Goal: Task Accomplishment & Management: Manage account settings

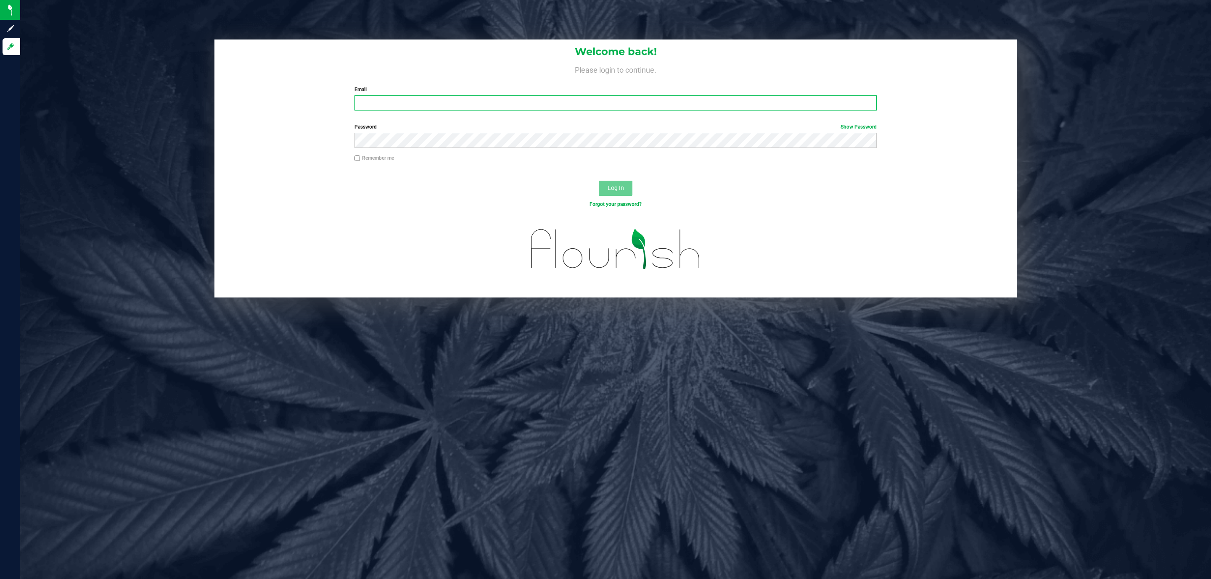
click at [441, 107] on input "Email" at bounding box center [615, 102] width 522 height 15
type input "[EMAIL_ADDRESS][DOMAIN_NAME]"
click at [599, 181] on button "Log In" at bounding box center [616, 188] width 34 height 15
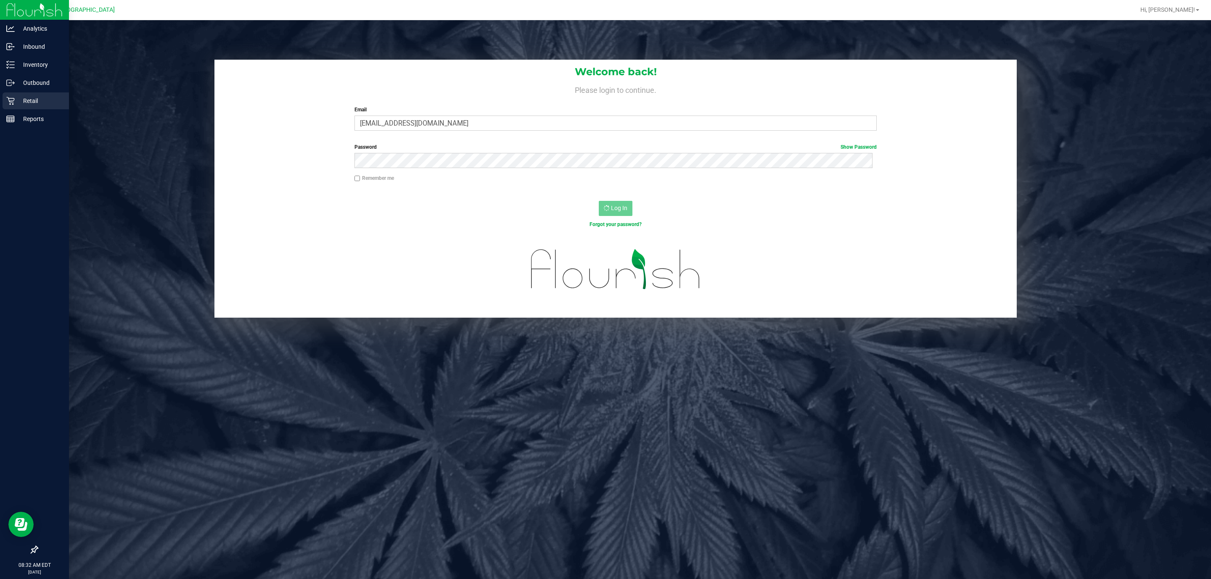
click at [13, 94] on div "Retail" at bounding box center [36, 100] width 66 height 17
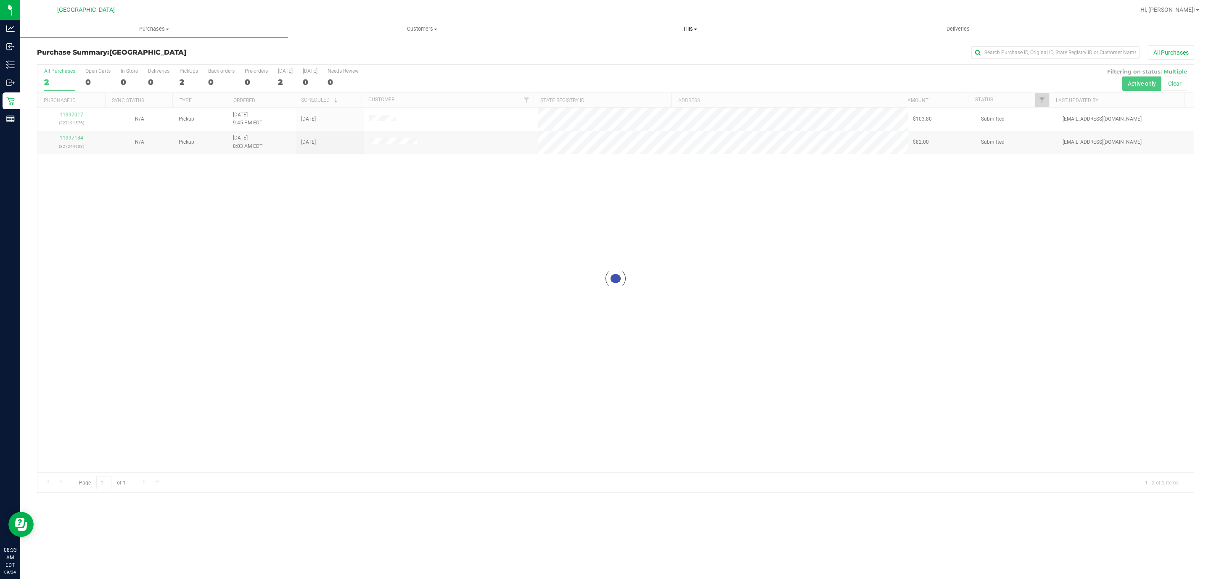
click at [692, 33] on uib-tab-heading "Tills Manage tills Reconcile e-payments" at bounding box center [689, 29] width 267 height 17
click at [654, 53] on li "Manage tills" at bounding box center [690, 51] width 268 height 10
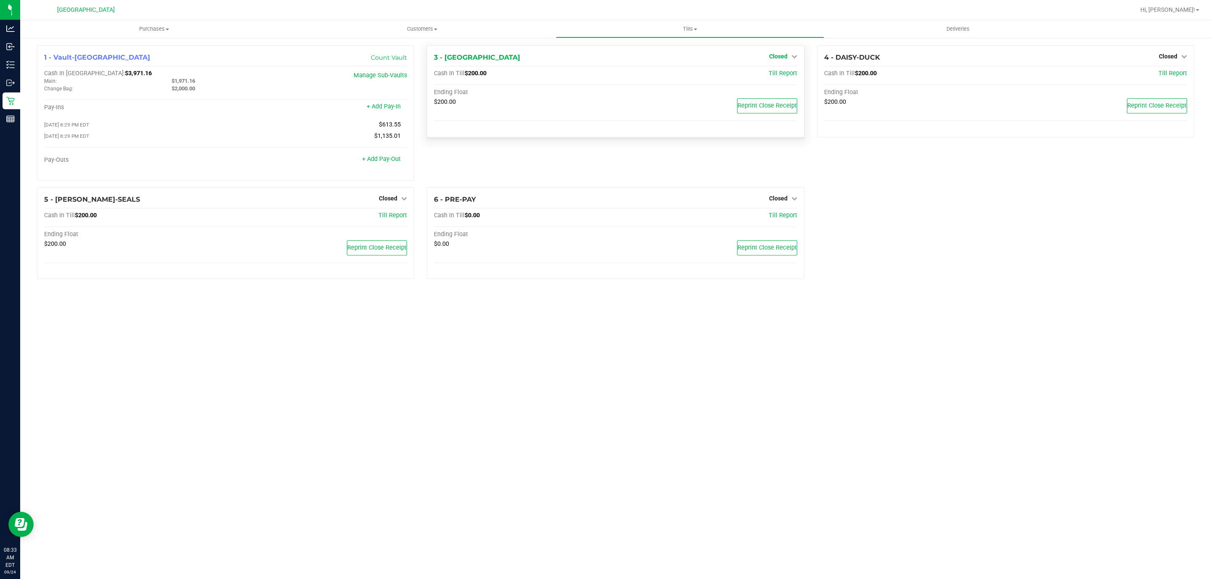
click at [774, 57] on span "Closed" at bounding box center [778, 56] width 18 height 7
click at [774, 76] on link "Open Till" at bounding box center [778, 74] width 22 height 7
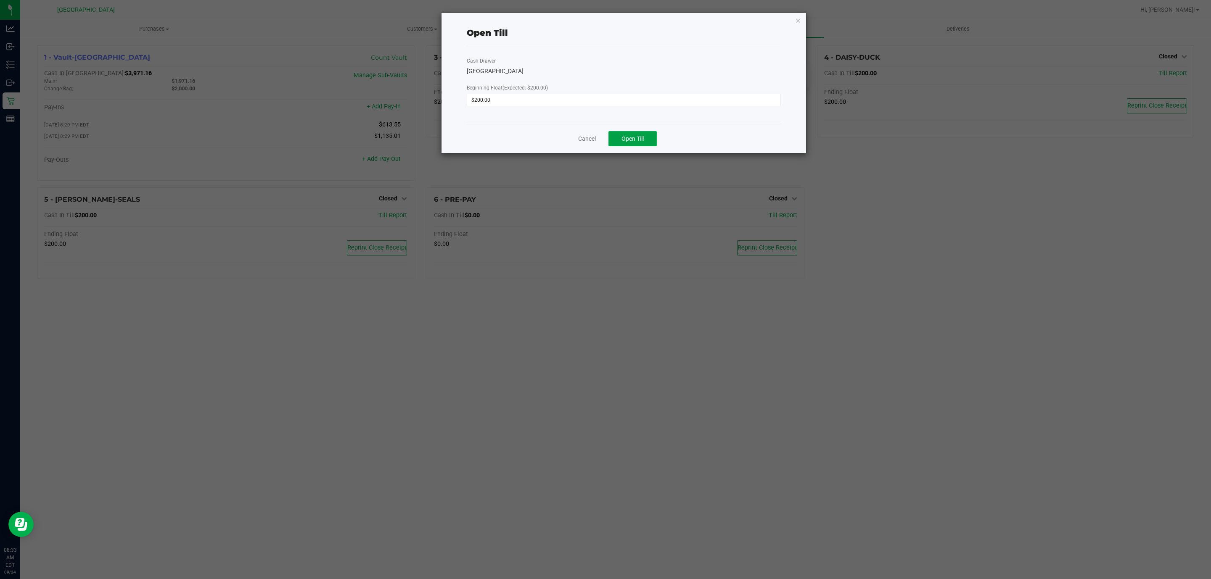
click at [651, 137] on button "Open Till" at bounding box center [632, 138] width 48 height 15
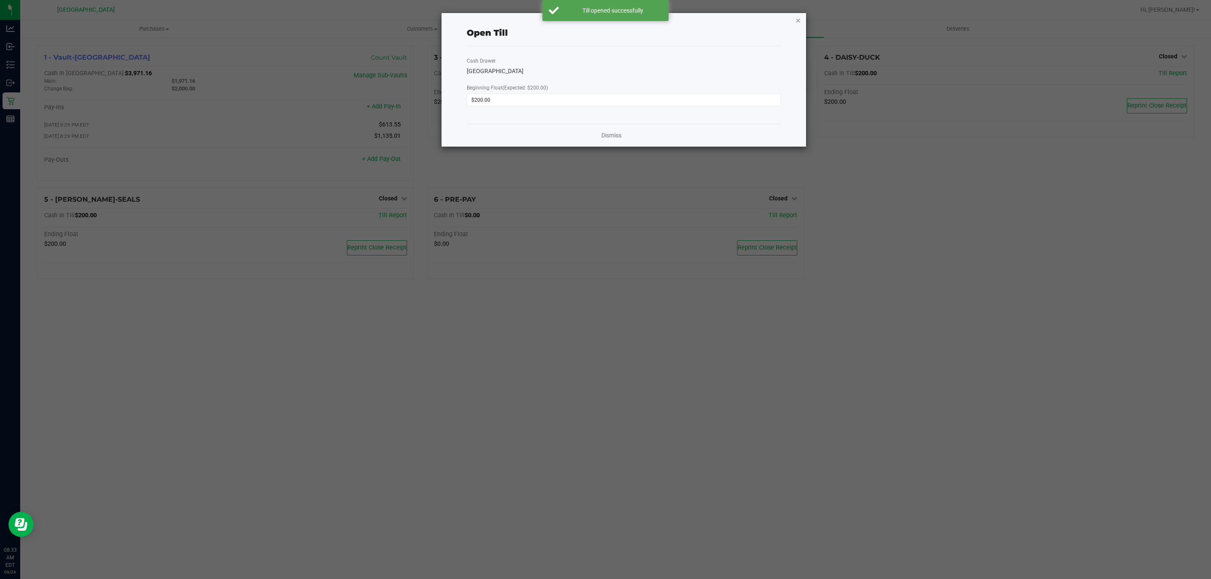
click at [796, 16] on icon "button" at bounding box center [798, 20] width 6 height 10
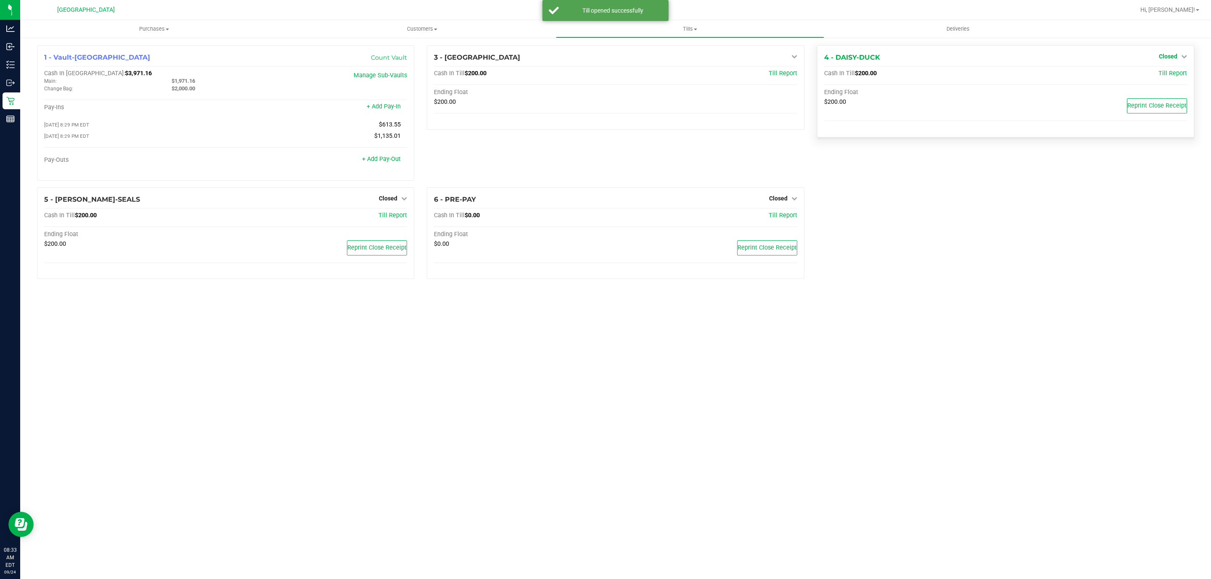
click at [1181, 56] on icon at bounding box center [1184, 56] width 6 height 6
click at [1165, 74] on link "Open Till" at bounding box center [1168, 74] width 22 height 7
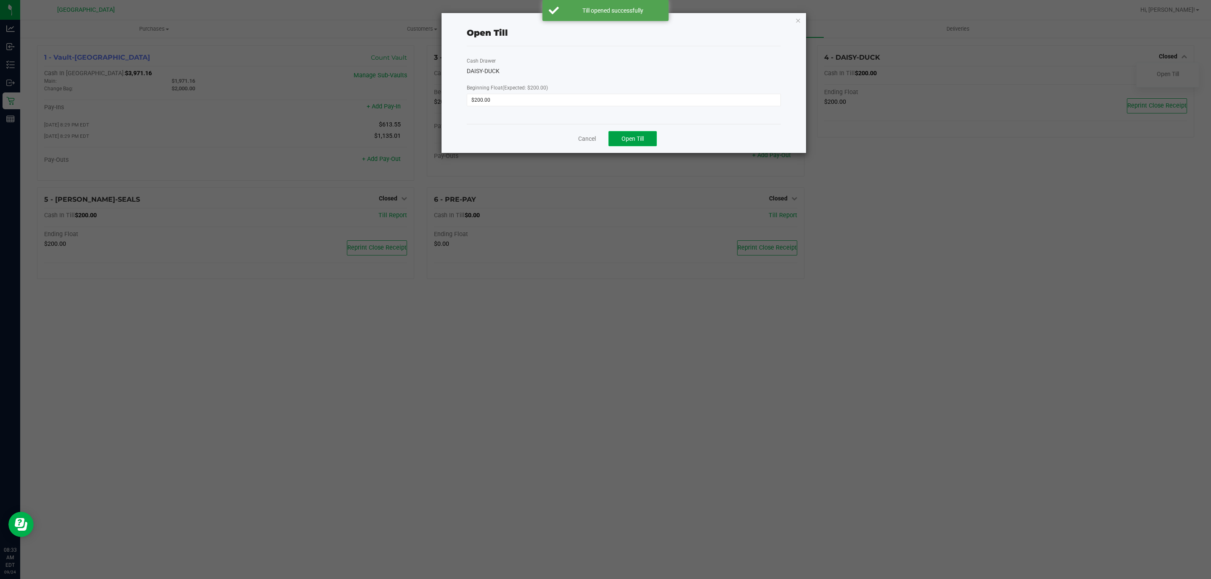
click at [643, 142] on span "Open Till" at bounding box center [632, 138] width 22 height 7
click at [796, 18] on icon "button" at bounding box center [798, 20] width 6 height 10
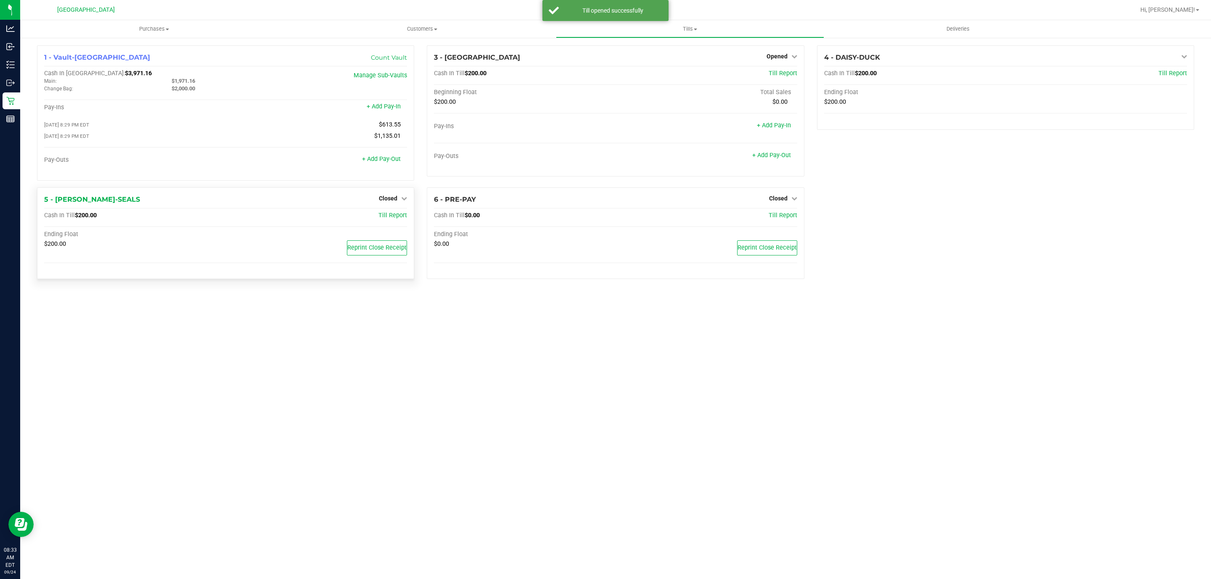
click at [383, 191] on div "5 - DAN-SEALS Closed Open Till Cash In Till $200.00 Till Report Ending Float $2…" at bounding box center [225, 234] width 377 height 92
click at [392, 200] on span "Closed" at bounding box center [388, 198] width 18 height 7
click at [385, 216] on link "Open Till" at bounding box center [388, 215] width 22 height 7
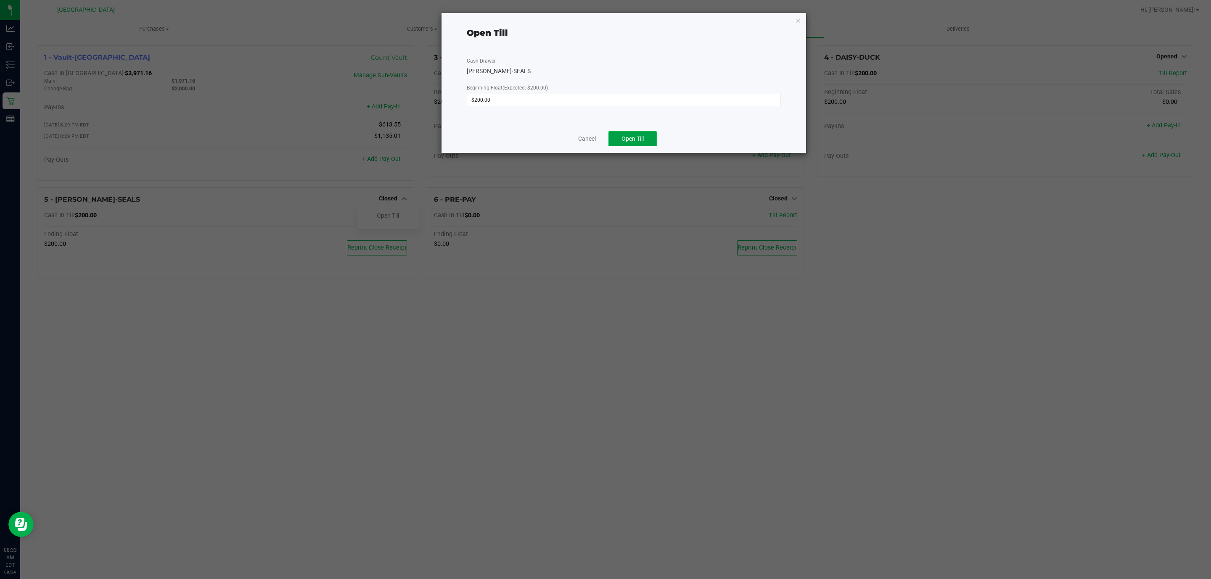
click at [650, 145] on button "Open Till" at bounding box center [632, 138] width 48 height 15
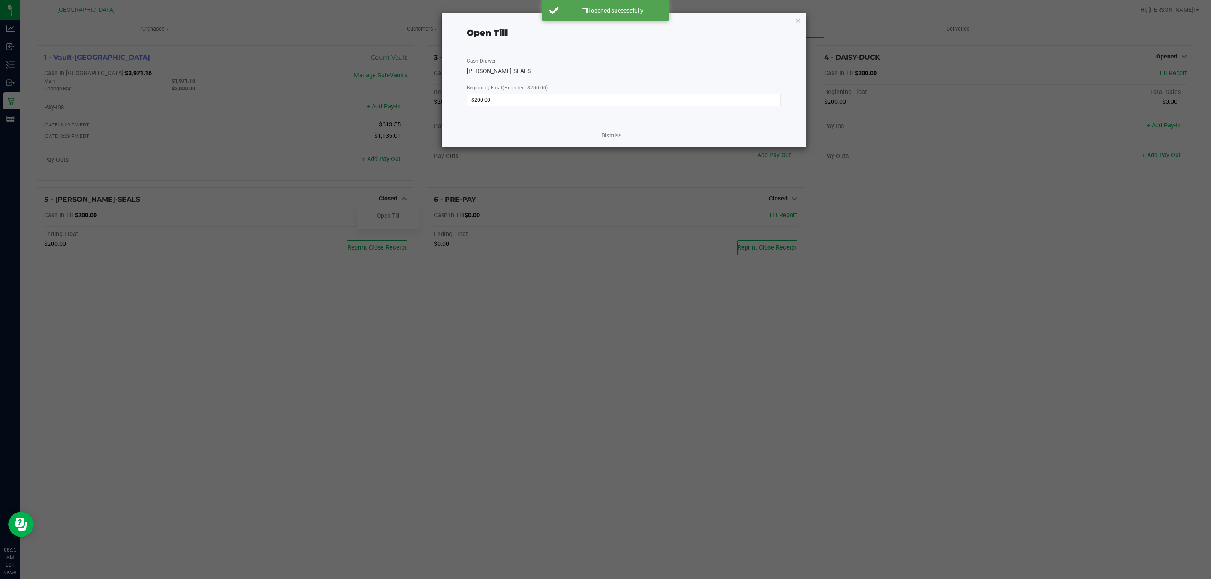
click at [802, 14] on div "Open Till Cash Drawer DAN-SEALS Beginning Float (Expected: $200.00) $200.00 Dis…" at bounding box center [623, 80] width 365 height 134
click at [797, 24] on icon "button" at bounding box center [798, 20] width 6 height 10
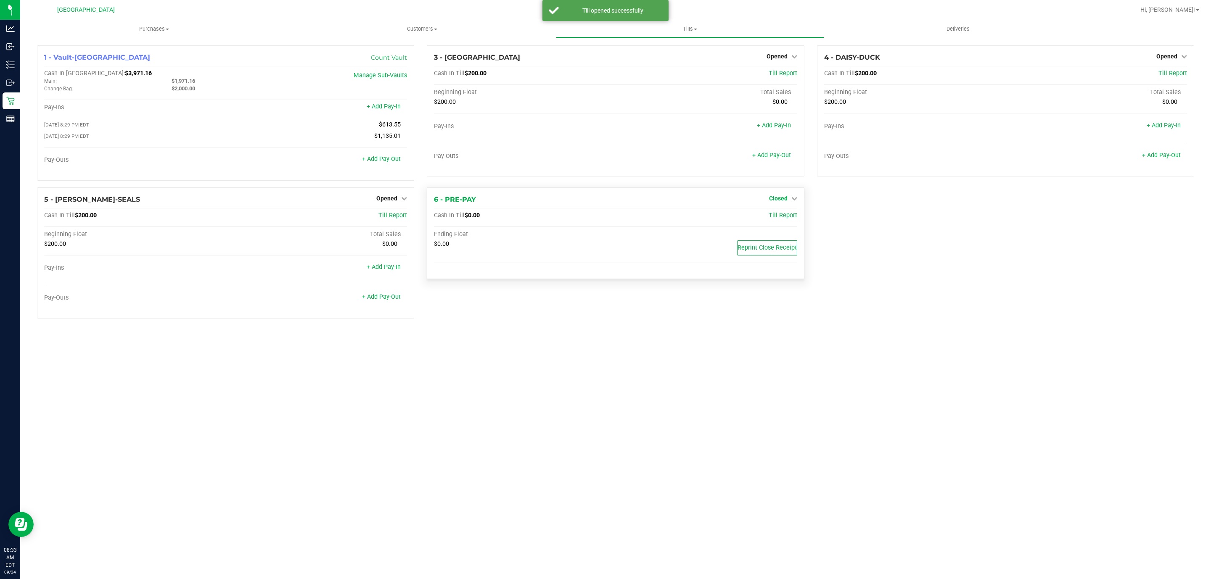
click at [795, 201] on icon at bounding box center [794, 198] width 6 height 6
click at [777, 217] on link "Open Till" at bounding box center [778, 215] width 22 height 7
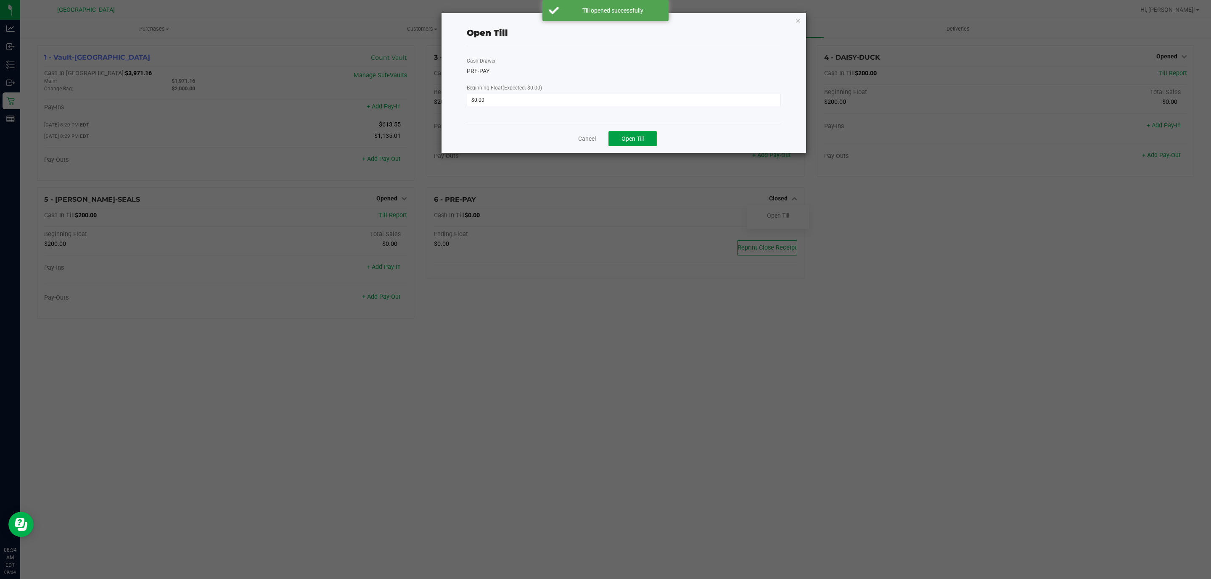
click at [625, 137] on span "Open Till" at bounding box center [632, 138] width 22 height 7
click at [794, 18] on div "Open Till Cash Drawer PRE-PAY Beginning Float (Expected: $0.00) $0.00 Dismiss" at bounding box center [623, 80] width 365 height 134
click at [798, 18] on icon "button" at bounding box center [798, 20] width 6 height 10
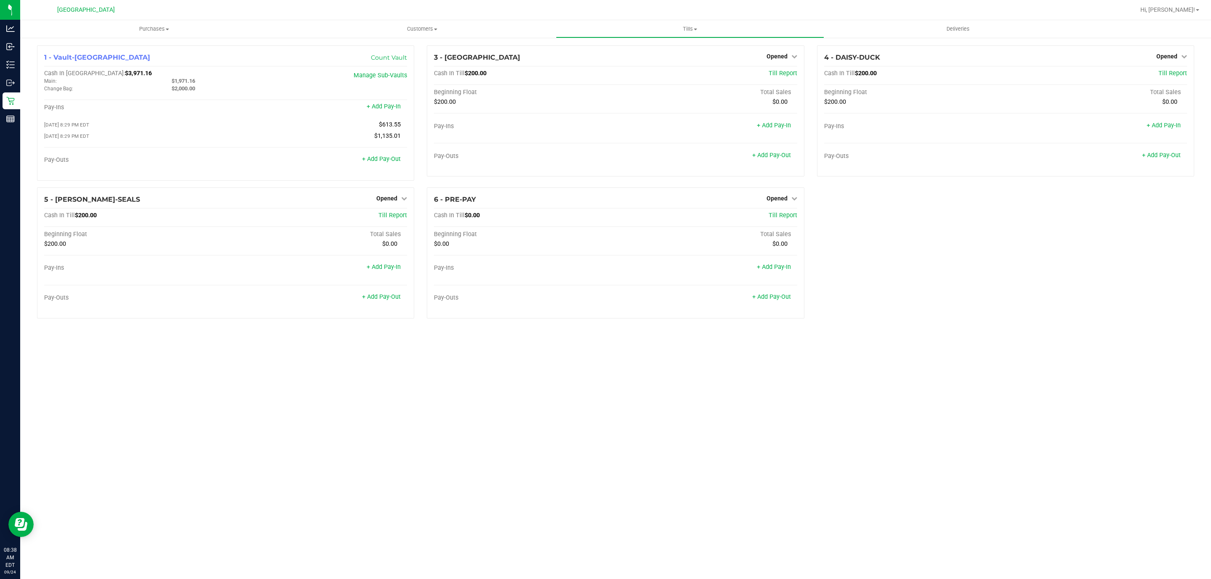
click at [296, 575] on div "Purchases Summary of purchases Fulfillment All purchases Customers All customer…" at bounding box center [615, 299] width 1191 height 559
click at [125, 76] on span "$3,971.16" at bounding box center [138, 73] width 27 height 7
click at [126, 69] on div "1 - Vault-Deerfield Beach Count Vault Cash In Vault: $3,971.16 Main: $1,971.16 …" at bounding box center [225, 112] width 377 height 135
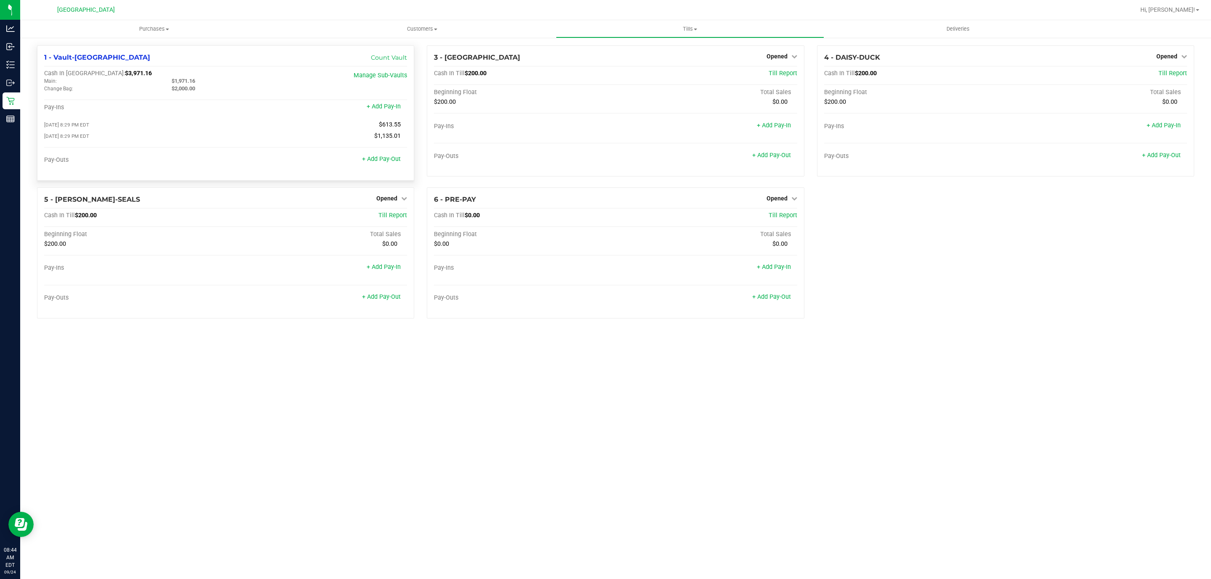
click at [125, 72] on span "$3,971.16" at bounding box center [138, 73] width 27 height 7
click at [125, 76] on span "$3,971.16" at bounding box center [138, 73] width 27 height 7
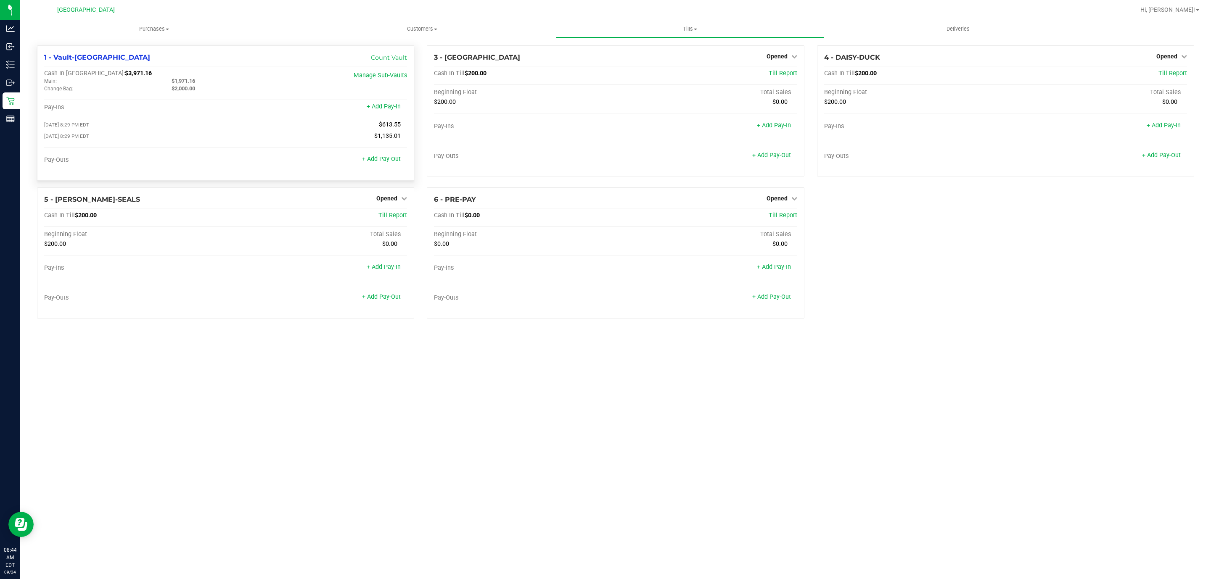
click at [125, 76] on span "$3,971.16" at bounding box center [138, 73] width 27 height 7
copy span "3,971.16"
